Goal: Navigation & Orientation: Go to known website

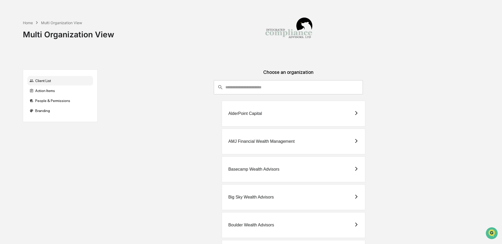
click at [248, 91] on input "consultant-dashboard__filter-organizations-search-bar" at bounding box center [294, 87] width 138 height 14
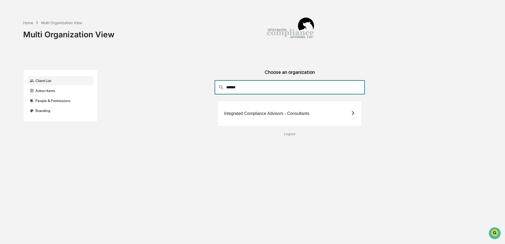
type input "******"
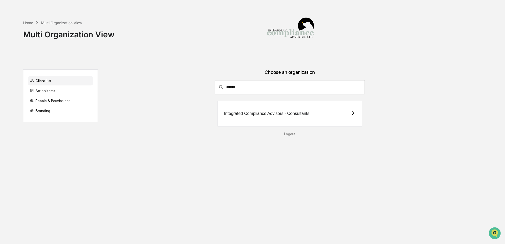
click at [348, 109] on div "Integrated Compliance Advisors - Consultants" at bounding box center [289, 114] width 145 height 26
